Goal: Information Seeking & Learning: Learn about a topic

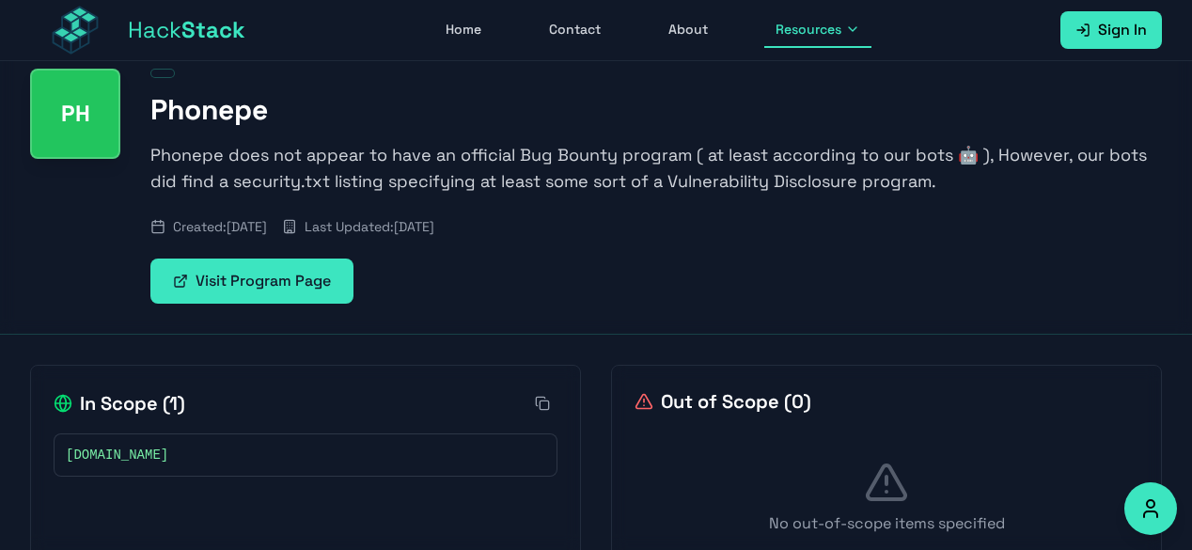
scroll to position [80, 0]
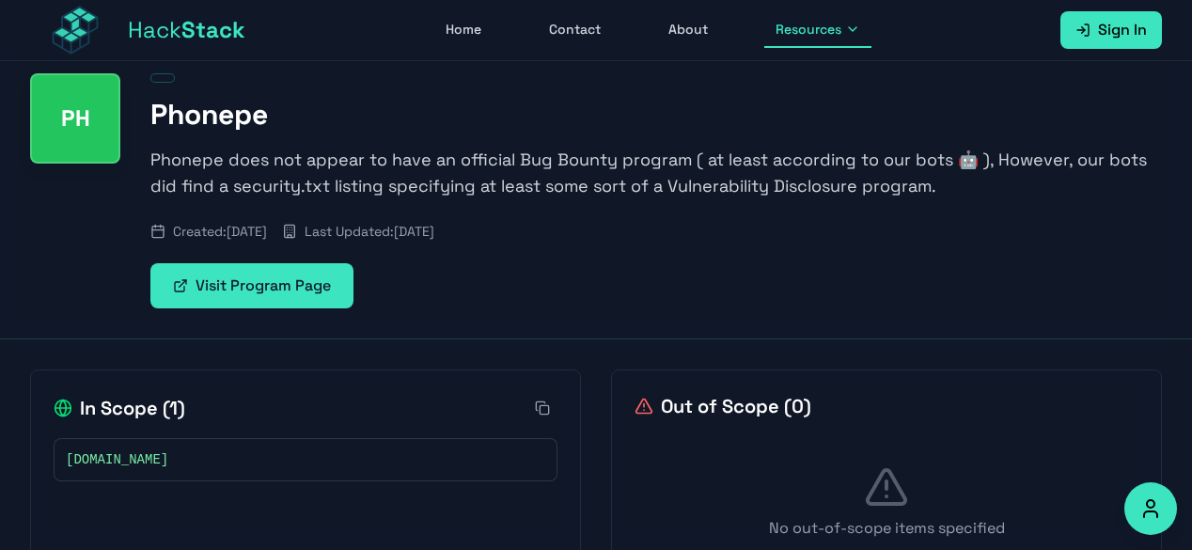
click at [327, 298] on link "Visit Program Page" at bounding box center [251, 285] width 203 height 45
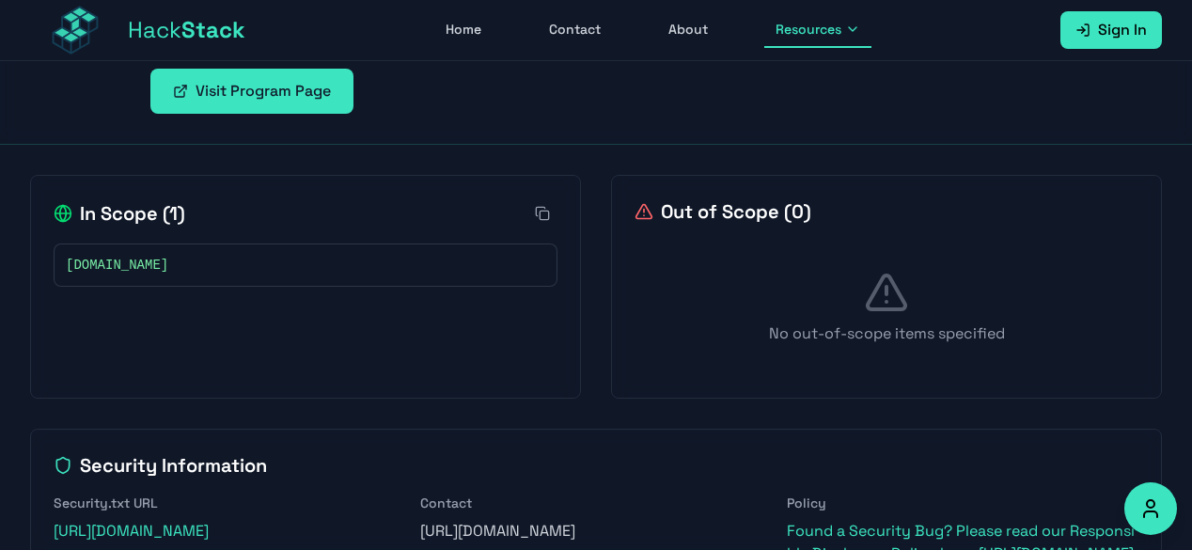
scroll to position [362, 0]
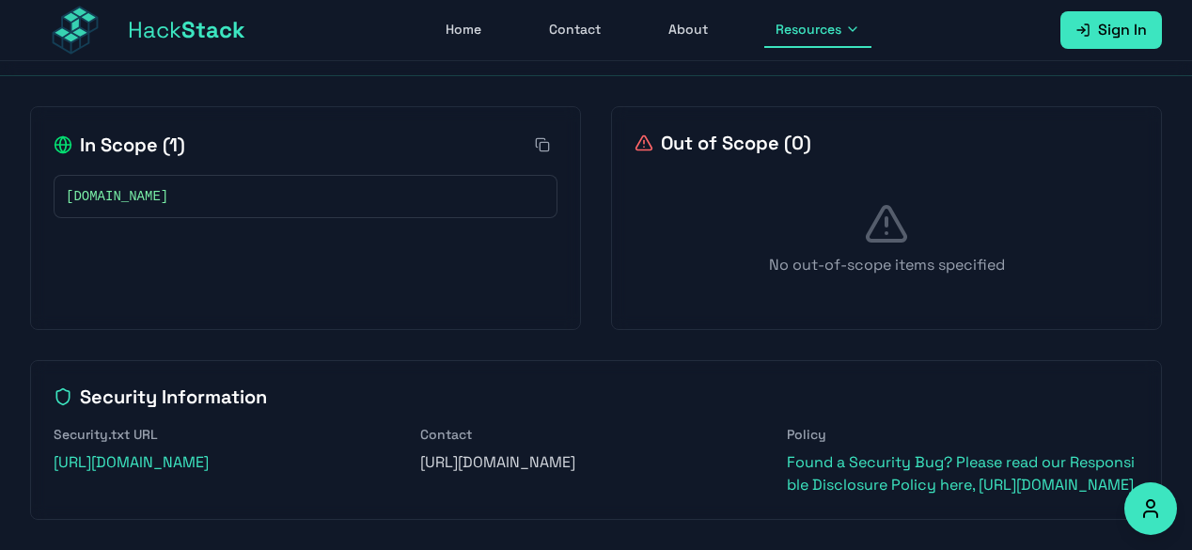
click at [171, 187] on div "[DOMAIN_NAME]" at bounding box center [305, 196] width 479 height 19
click at [533, 191] on icon at bounding box center [535, 196] width 11 height 11
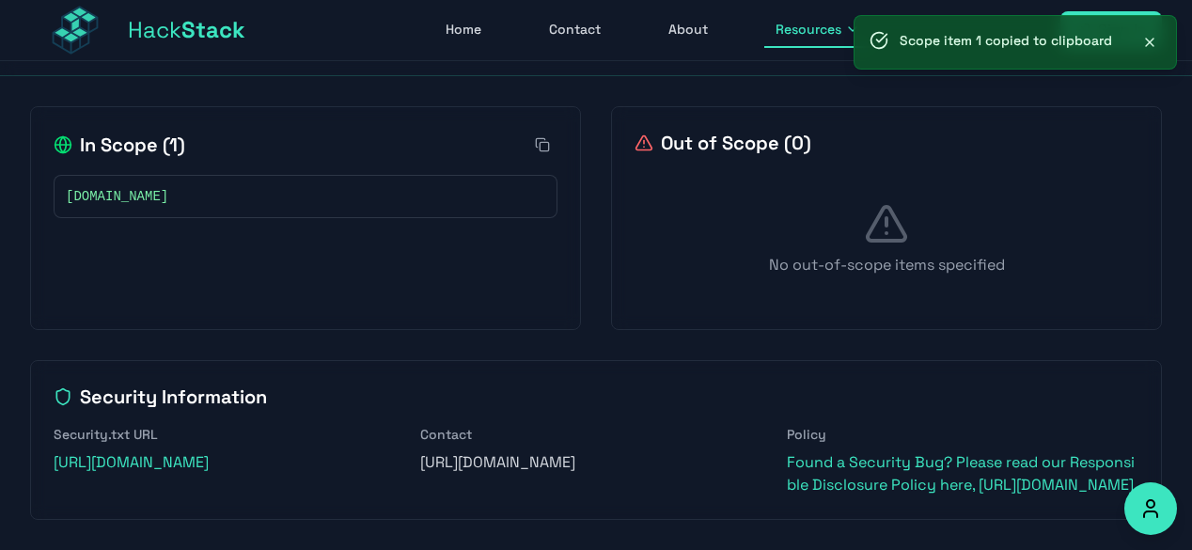
click at [348, 187] on div "[DOMAIN_NAME]" at bounding box center [305, 196] width 479 height 19
click at [105, 187] on span "[DOMAIN_NAME]" at bounding box center [117, 196] width 102 height 19
click at [102, 187] on span "[DOMAIN_NAME]" at bounding box center [117, 196] width 102 height 19
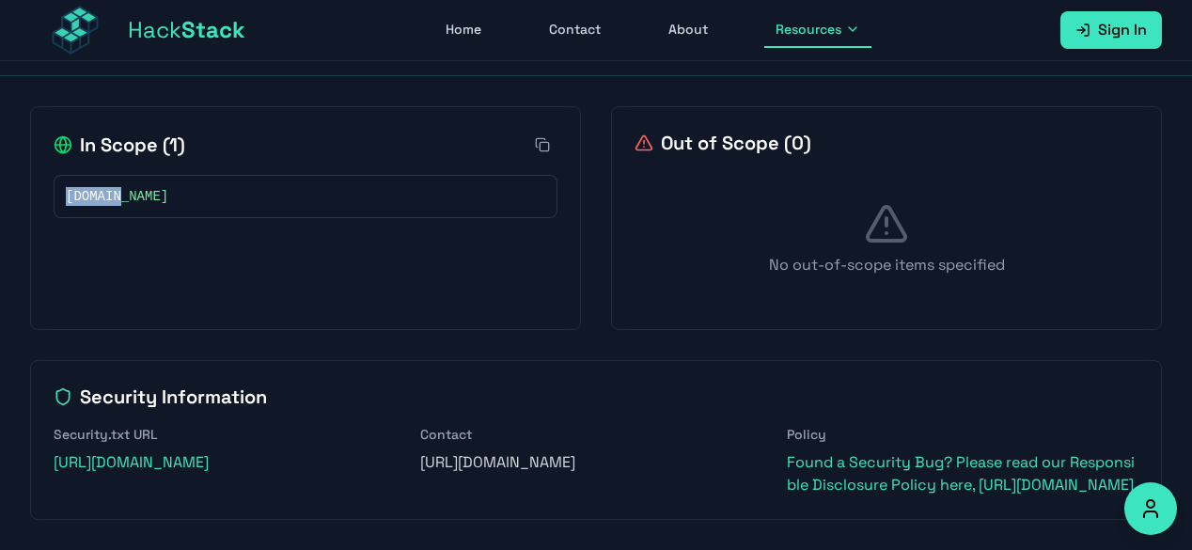
click at [75, 187] on span "[DOMAIN_NAME]" at bounding box center [117, 196] width 102 height 19
click at [175, 187] on div "[DOMAIN_NAME]" at bounding box center [305, 196] width 479 height 19
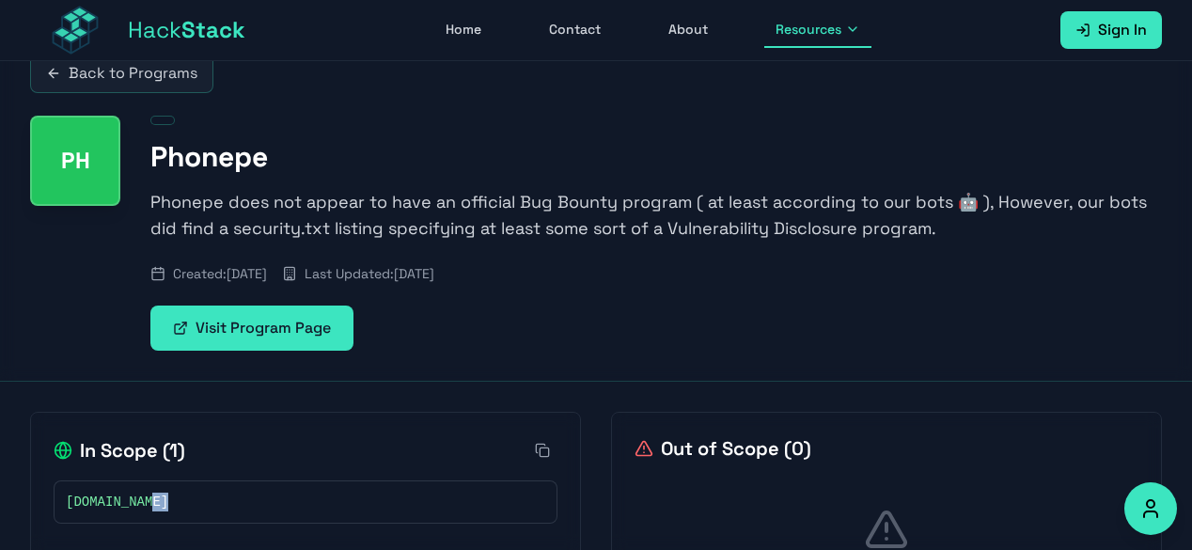
scroll to position [0, 0]
